Goal: Task Accomplishment & Management: Manage account settings

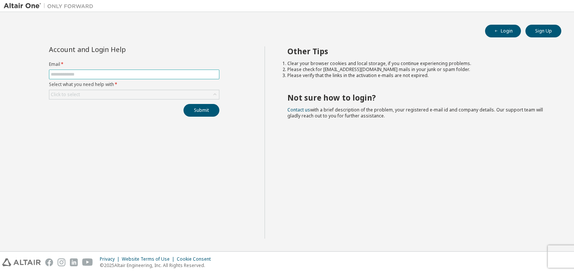
click at [81, 74] on input "text" at bounding box center [134, 74] width 167 height 6
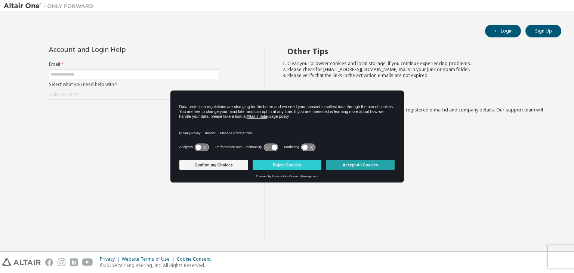
click at [378, 169] on button "Accept All Cookies" at bounding box center [360, 165] width 69 height 10
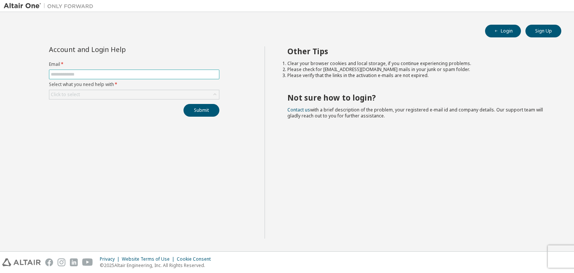
click at [90, 75] on input "text" at bounding box center [134, 74] width 167 height 6
type input "**********"
click at [72, 92] on div "Click to select" at bounding box center [65, 95] width 29 height 6
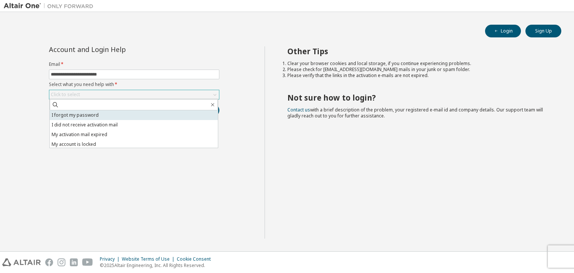
click at [77, 114] on li "I forgot my password" at bounding box center [134, 115] width 168 height 10
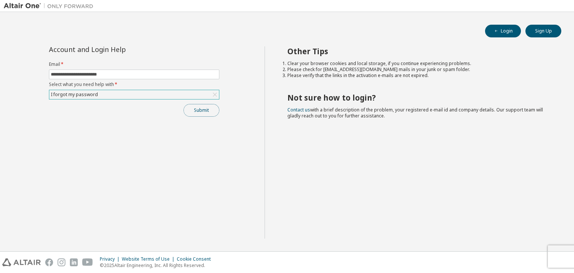
click at [197, 112] on button "Submit" at bounding box center [201, 110] width 36 height 13
